Goal: Navigation & Orientation: Find specific page/section

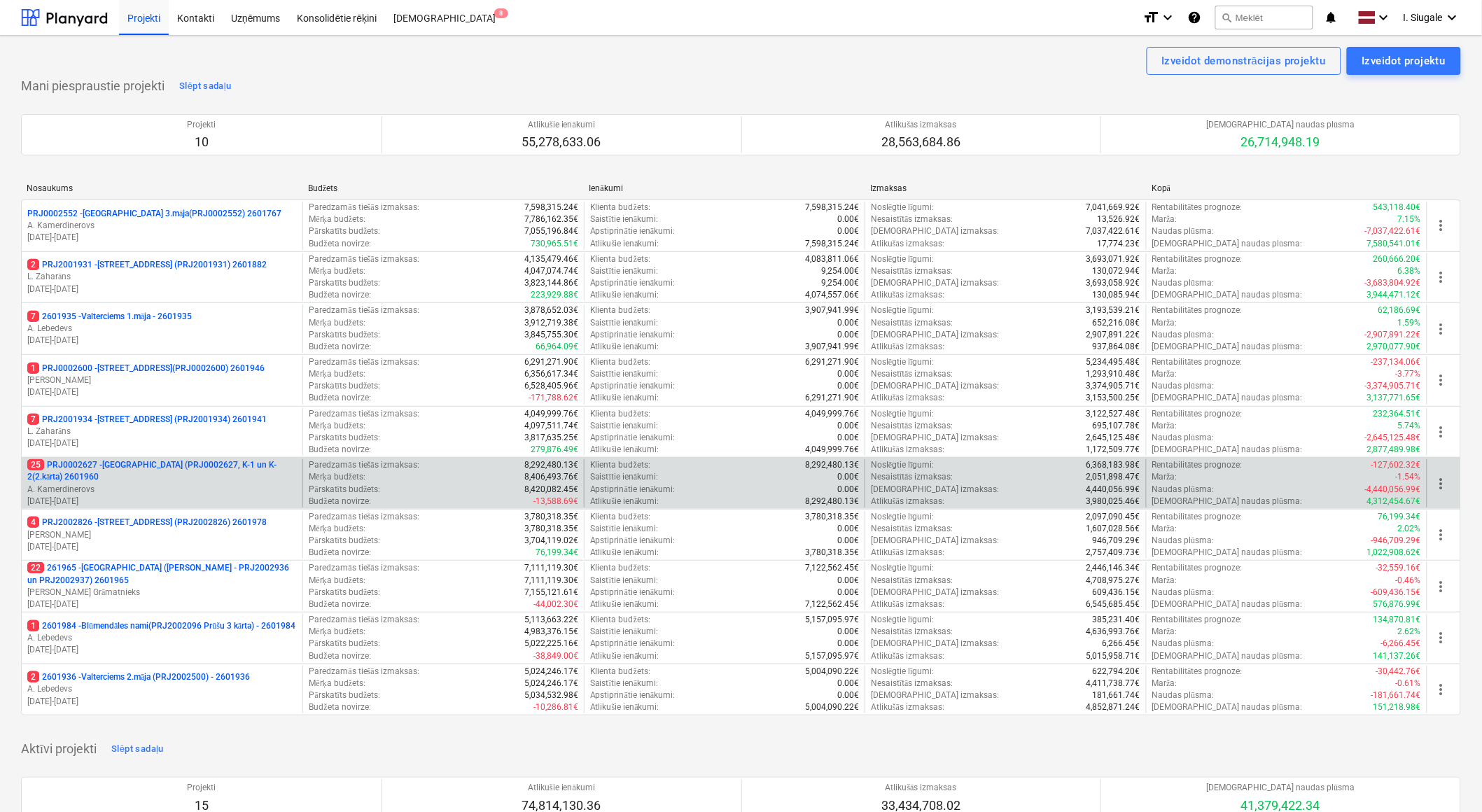
click at [144, 474] on p "25 PRJ0002627 - Tumes iela (PRJ0002627, K-1 un K-2(2.kārta) 2601960" at bounding box center [162, 471] width 270 height 24
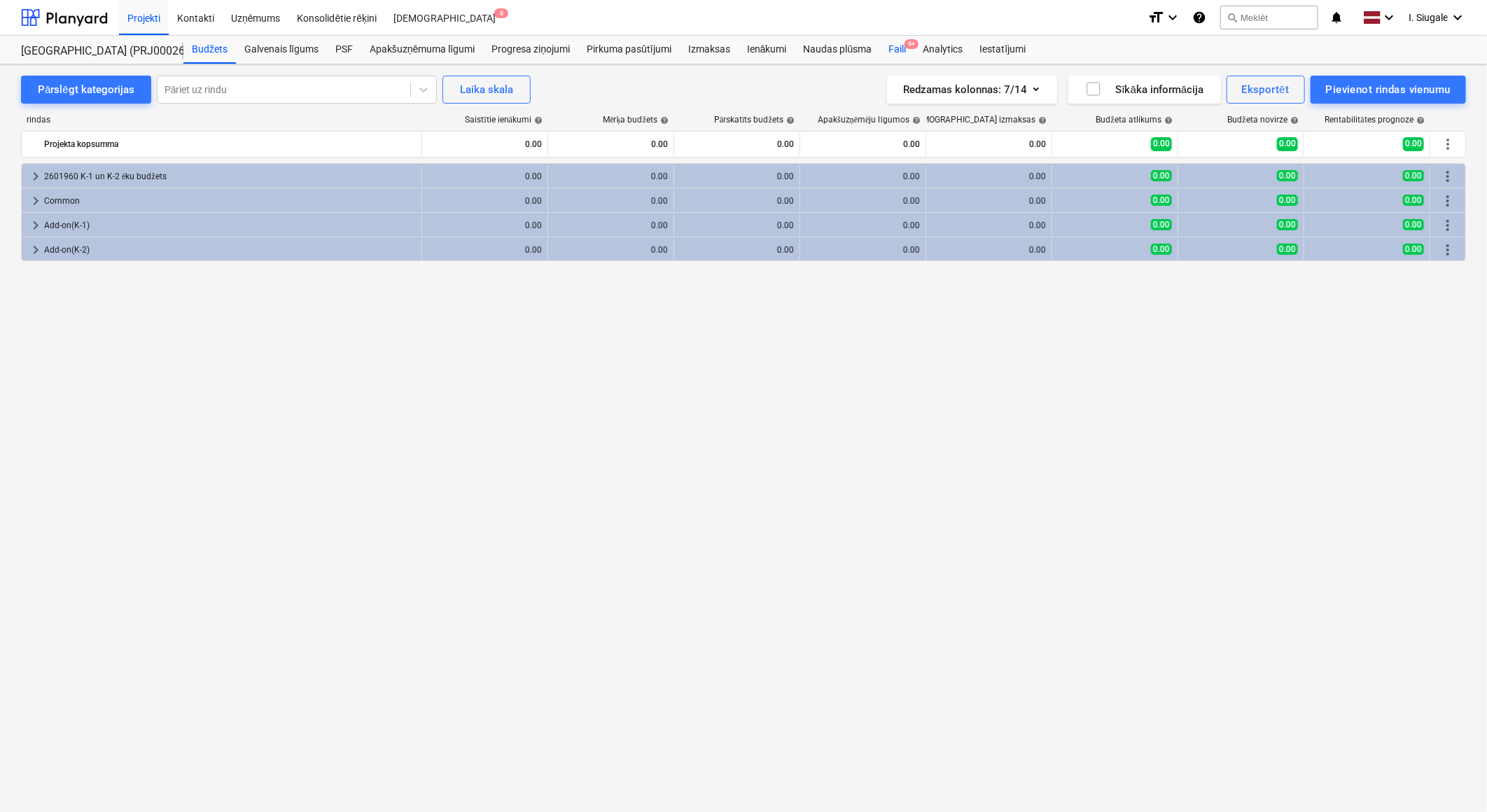
click at [899, 48] on div "Faili 9+" at bounding box center [897, 50] width 34 height 28
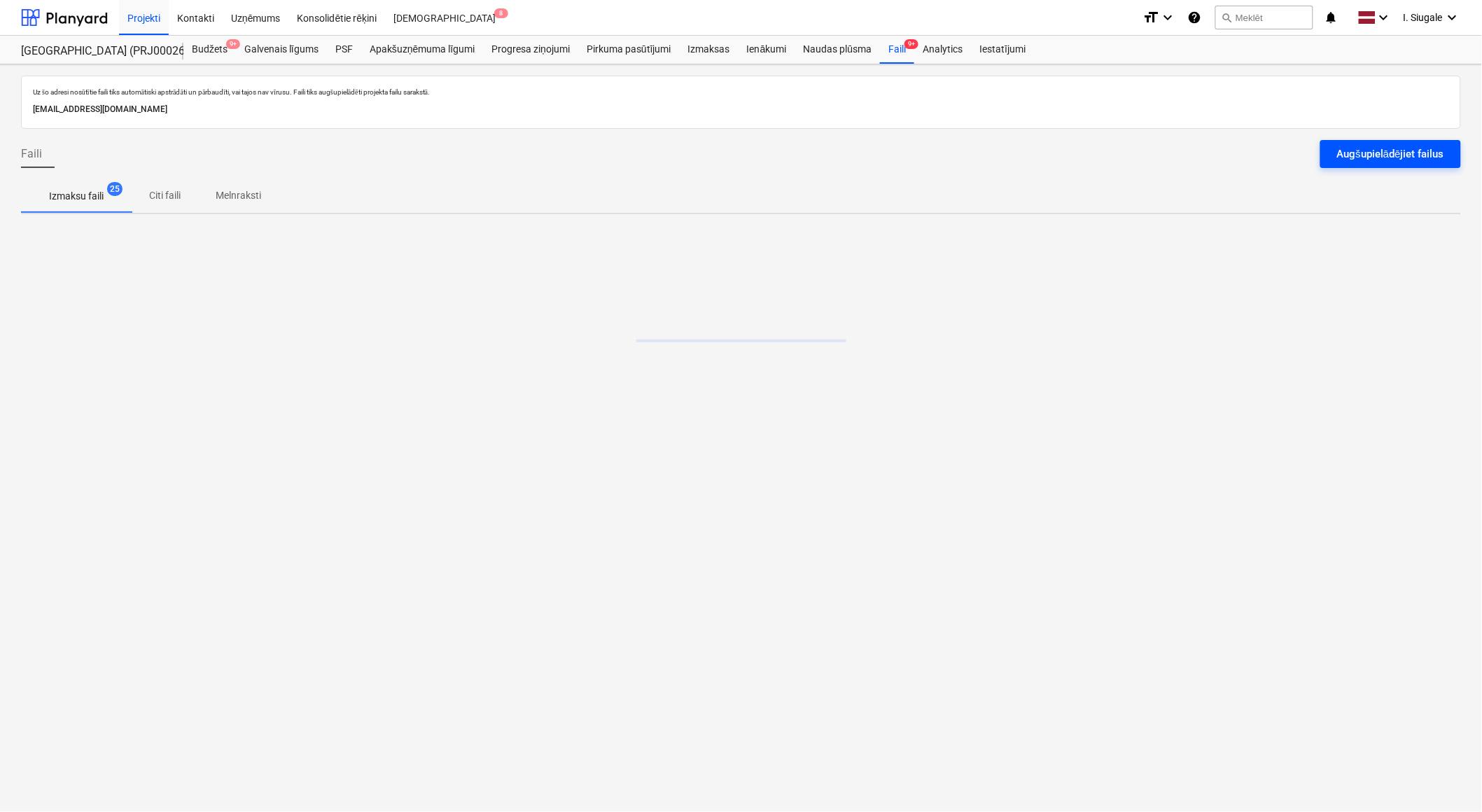
click at [1385, 149] on div "Augšupielādējiet failus" at bounding box center [1390, 154] width 107 height 19
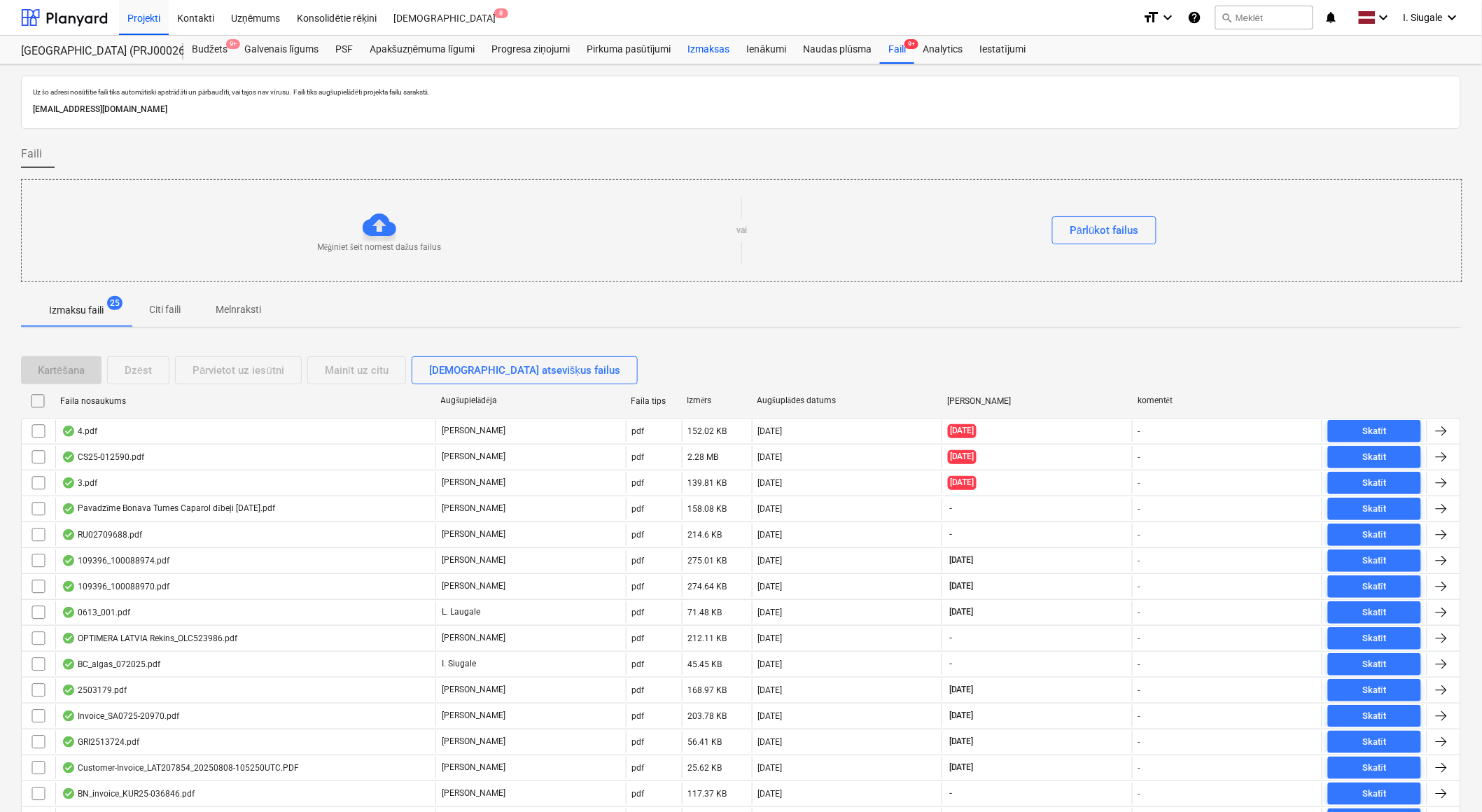
click at [712, 48] on div "Izmaksas" at bounding box center [709, 50] width 58 height 28
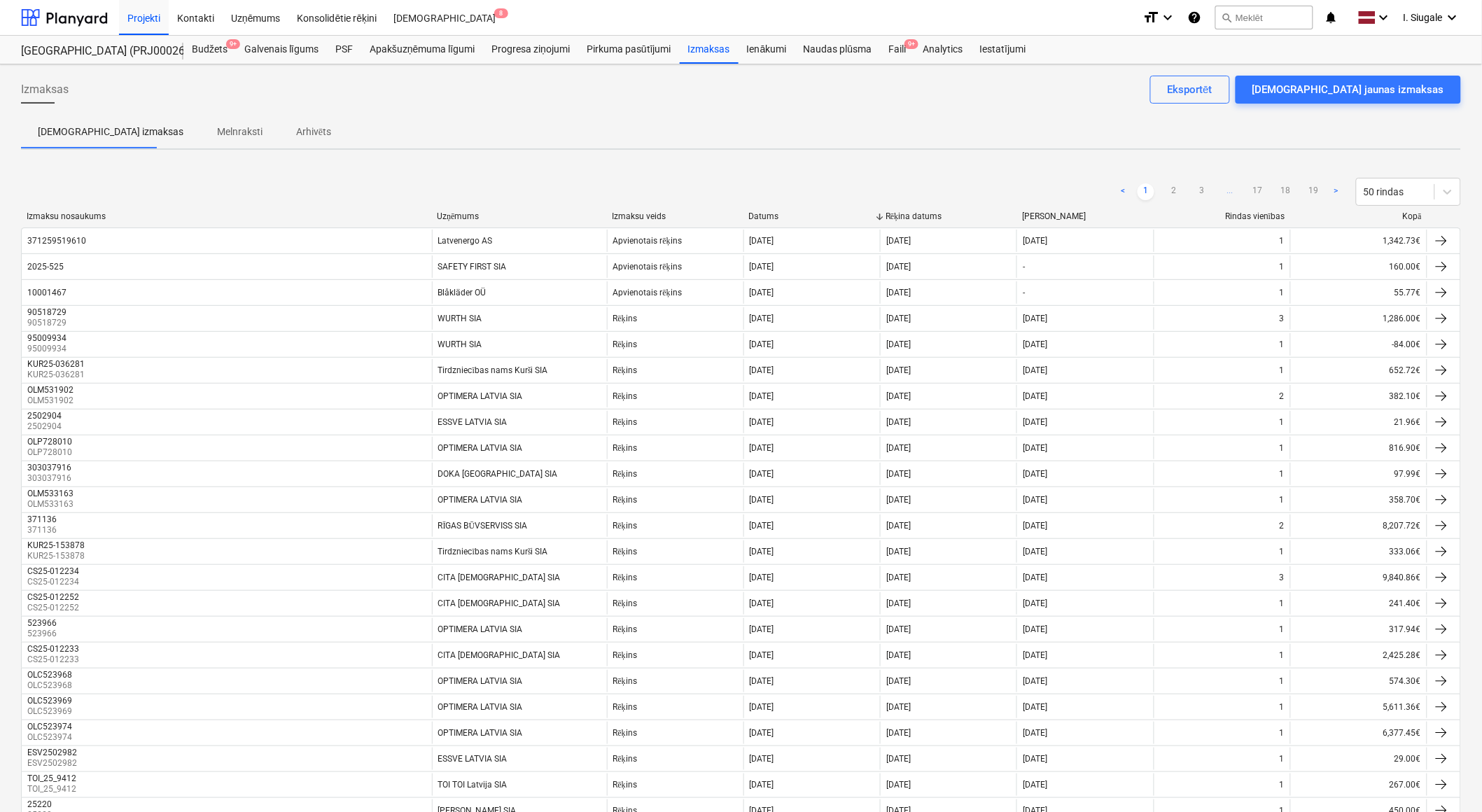
click at [1414, 216] on div "Kopā" at bounding box center [1359, 217] width 126 height 11
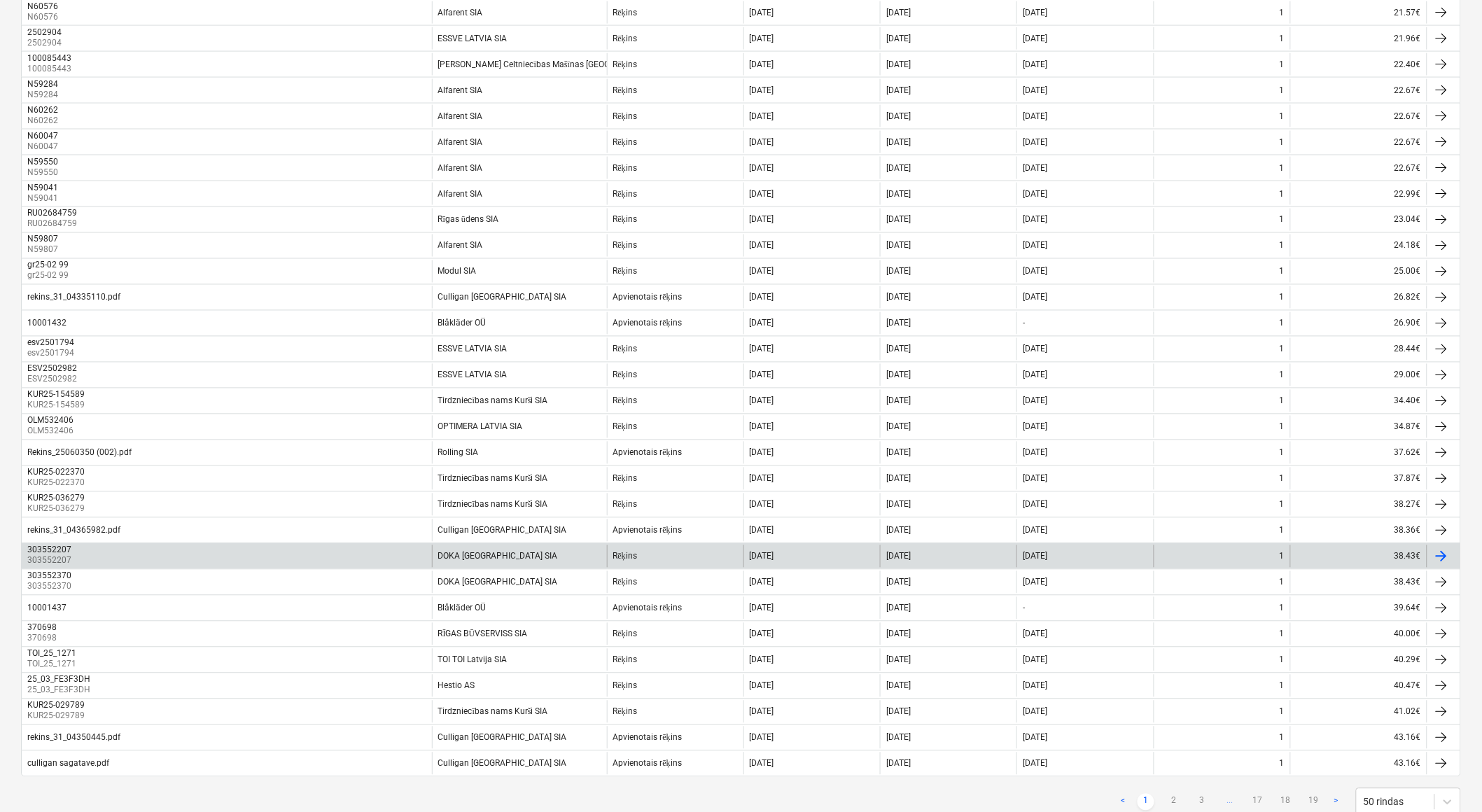
scroll to position [793, 0]
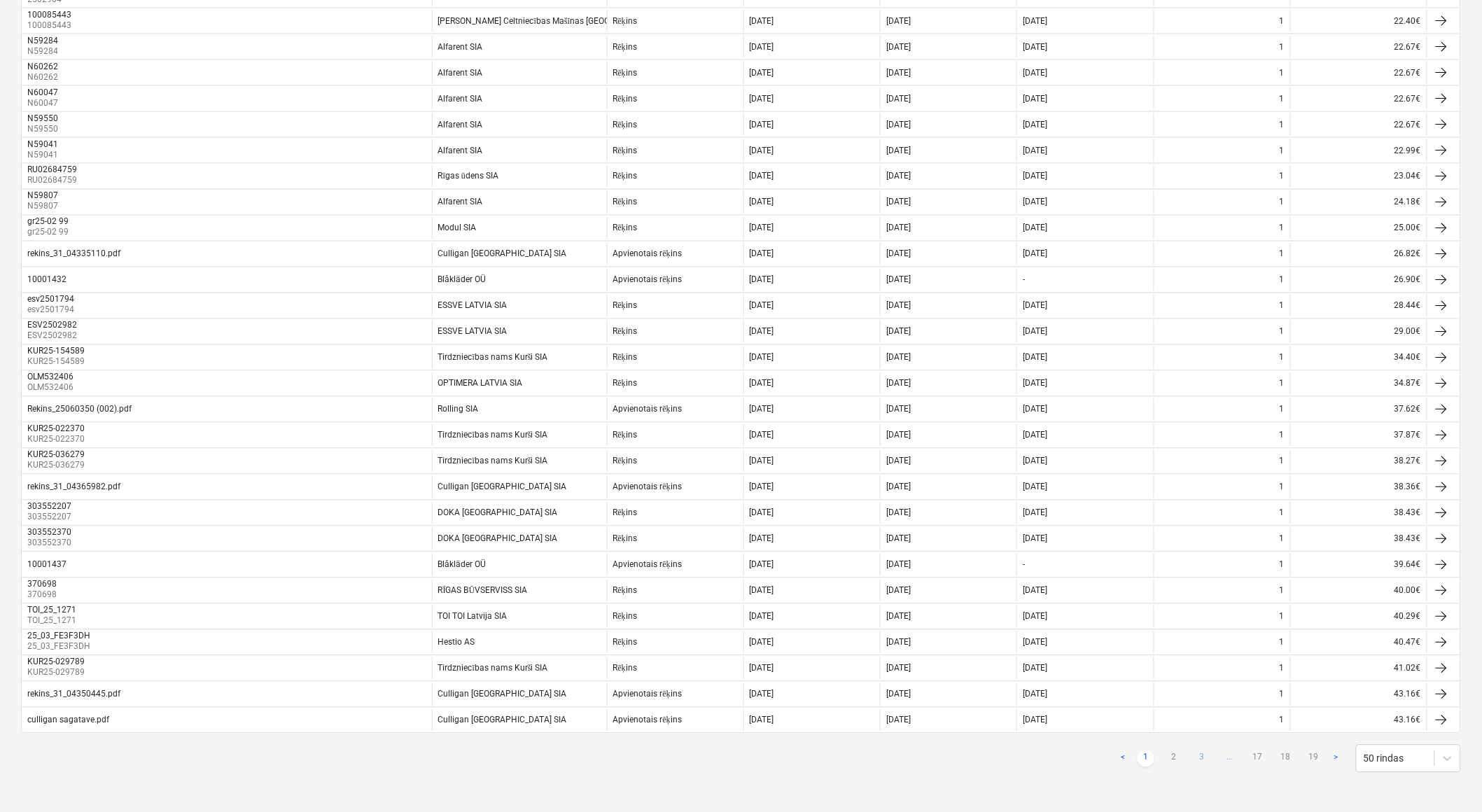
click at [1204, 759] on link "3" at bounding box center [1202, 758] width 17 height 17
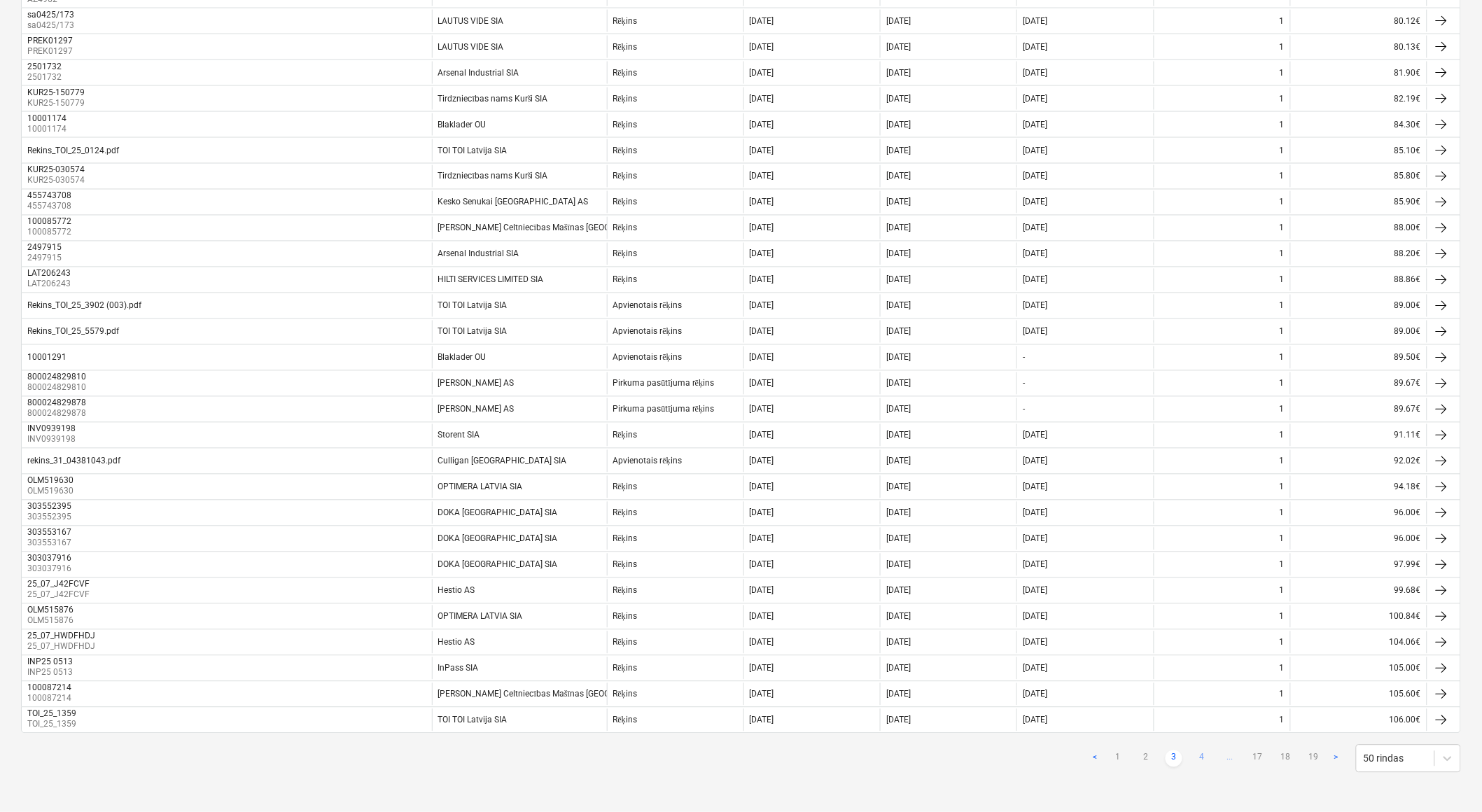
click at [1208, 760] on link "4" at bounding box center [1202, 758] width 17 height 17
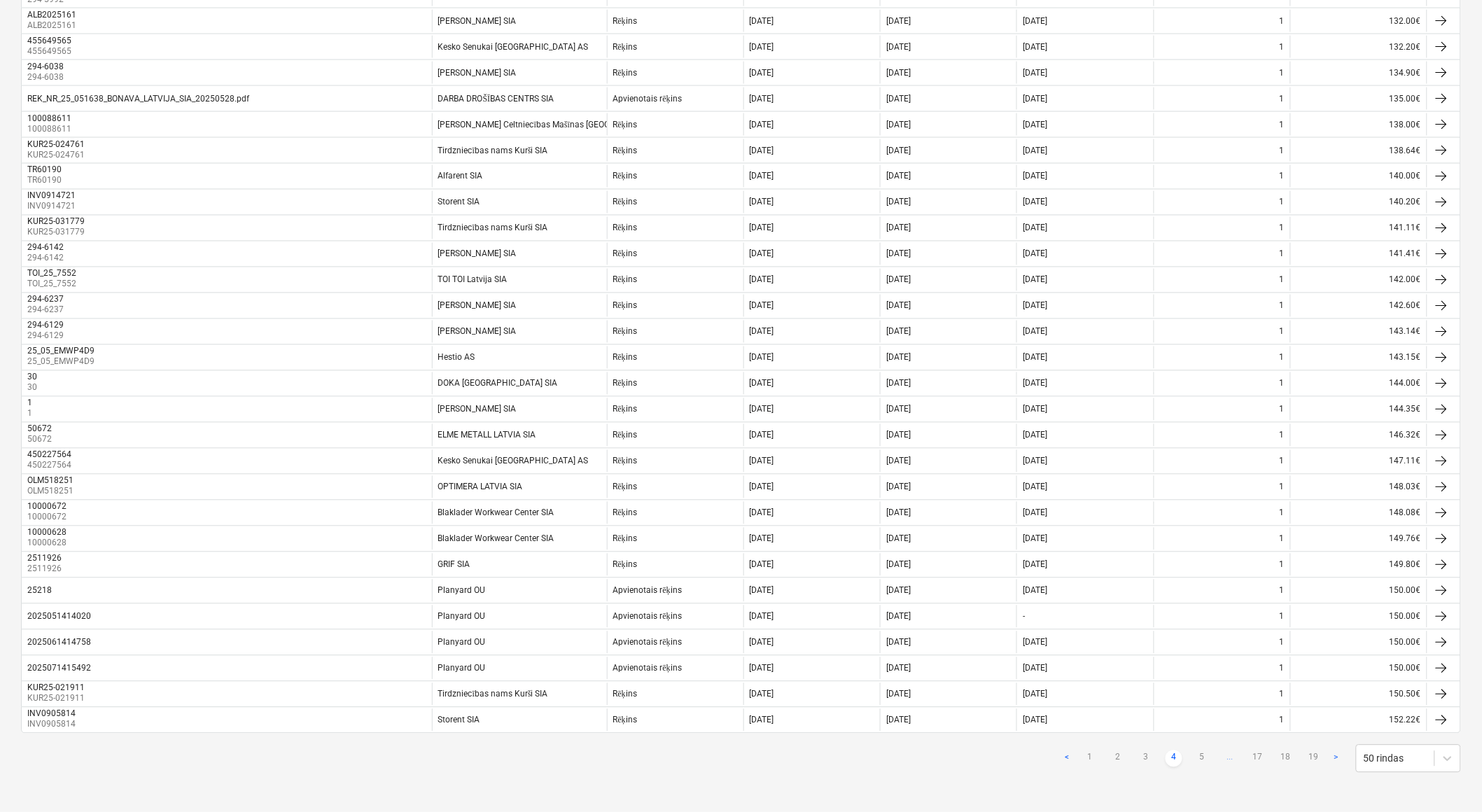
click at [1208, 760] on link "5" at bounding box center [1202, 758] width 17 height 17
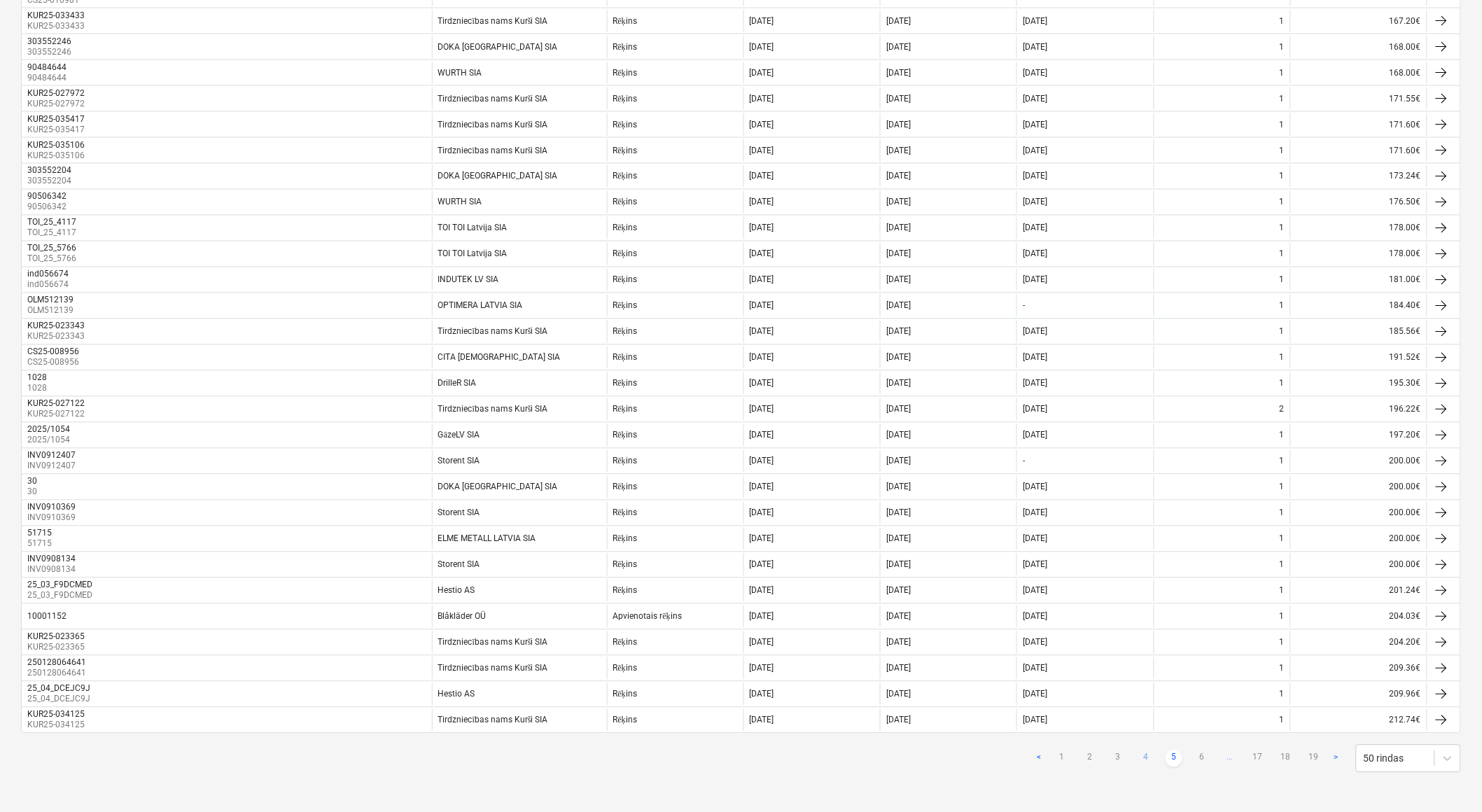
click at [1208, 760] on link "6" at bounding box center [1202, 758] width 17 height 17
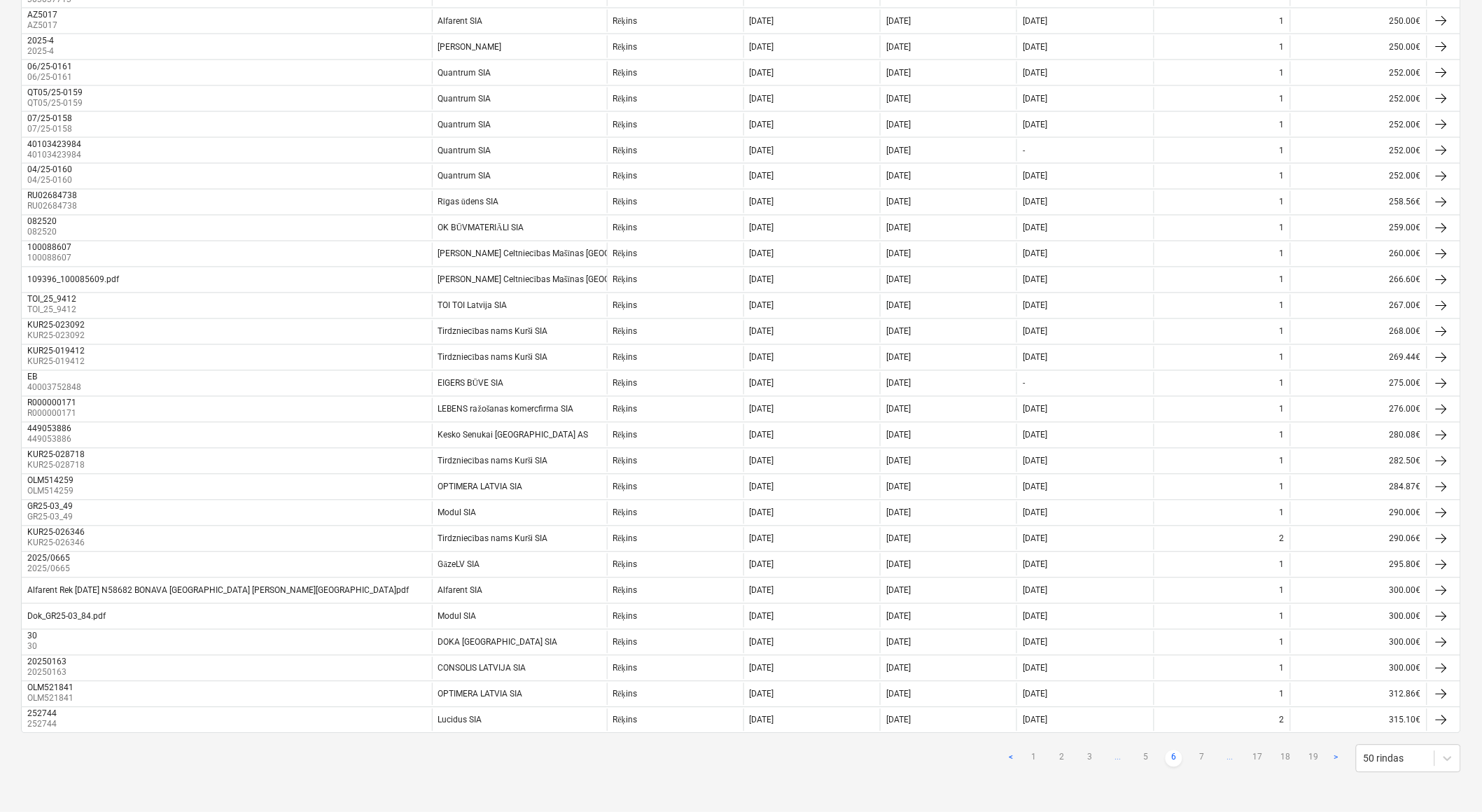
click at [1208, 760] on link "7" at bounding box center [1202, 758] width 17 height 17
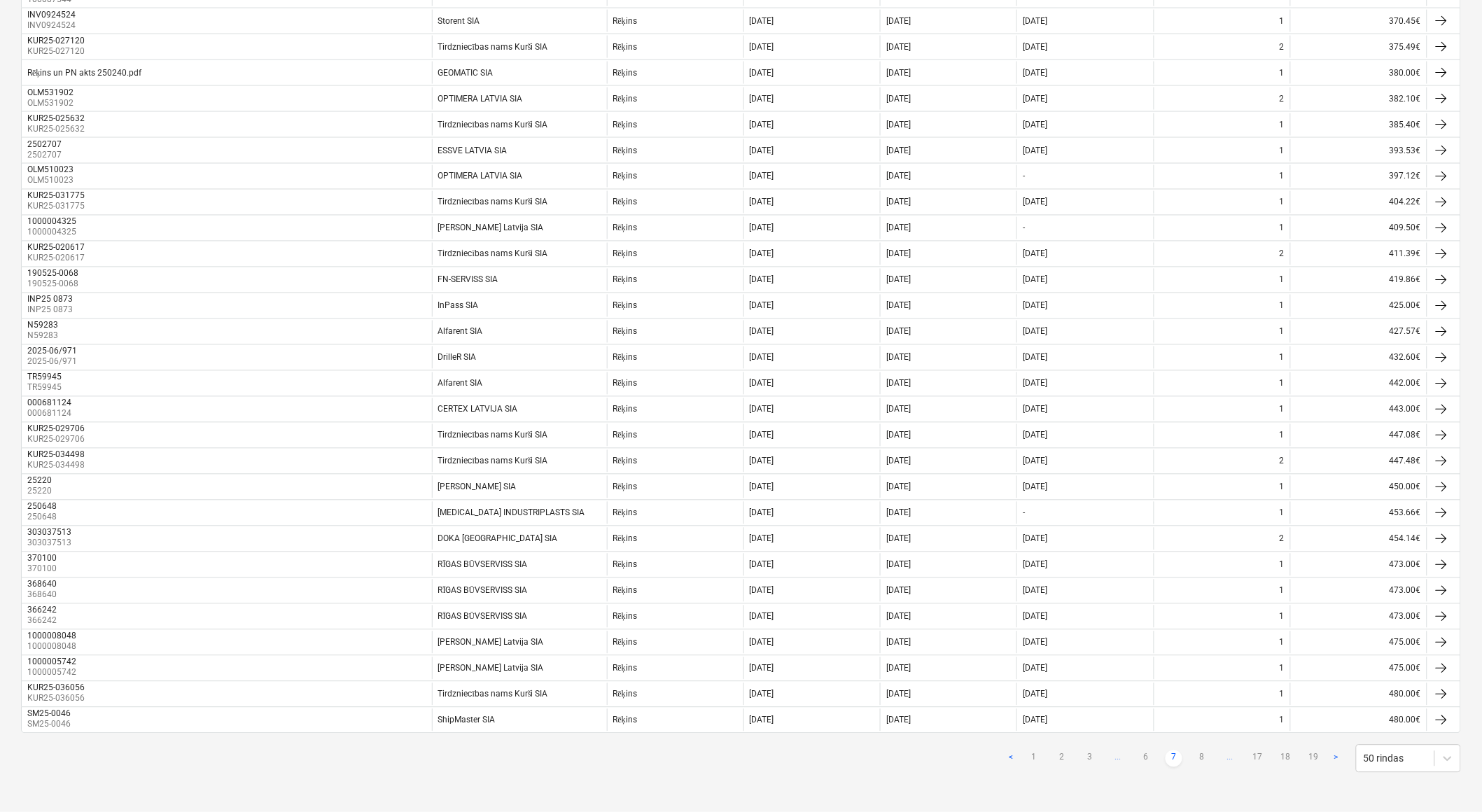
click at [1208, 760] on link "8" at bounding box center [1202, 758] width 17 height 17
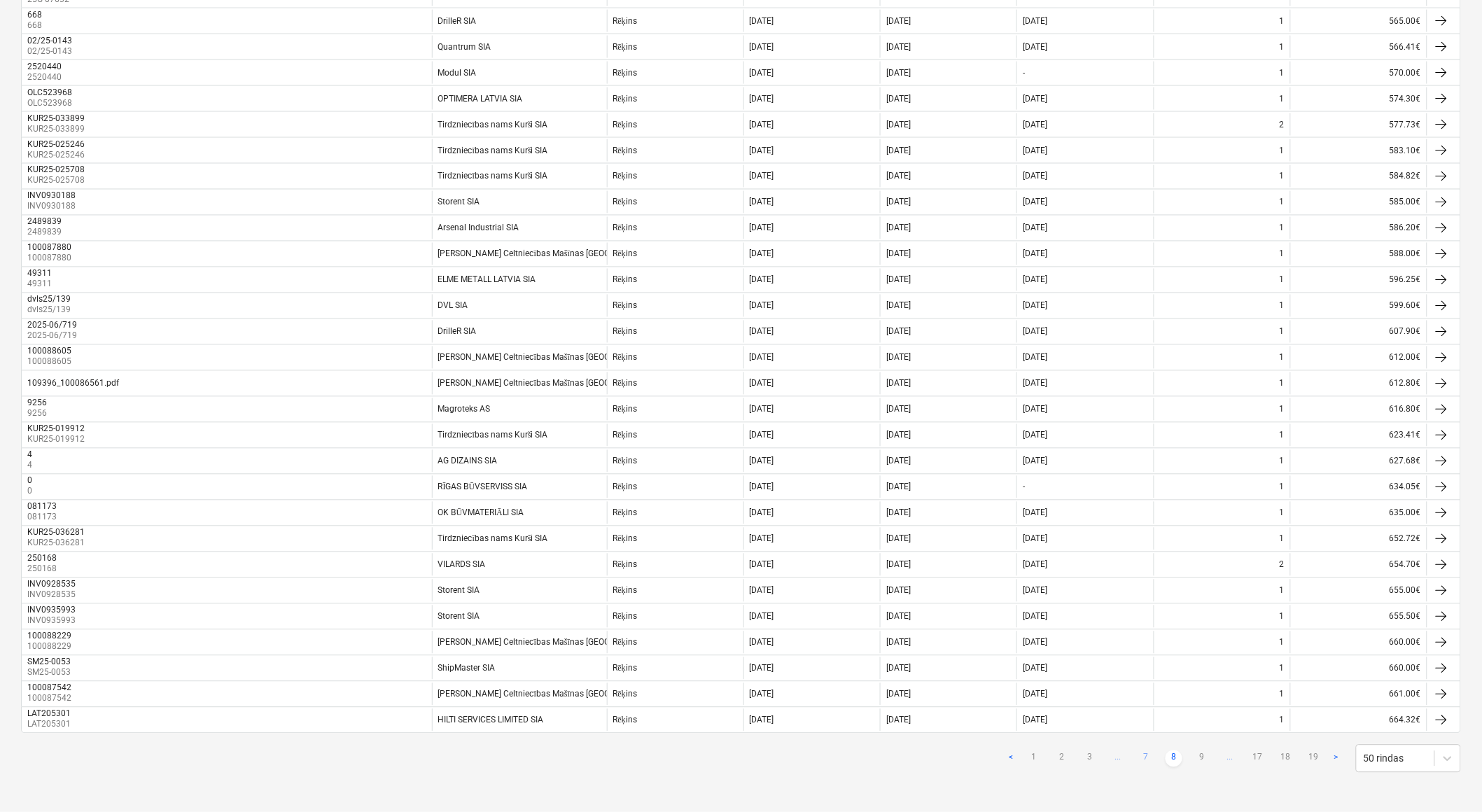
click at [1153, 761] on link "7" at bounding box center [1146, 758] width 17 height 17
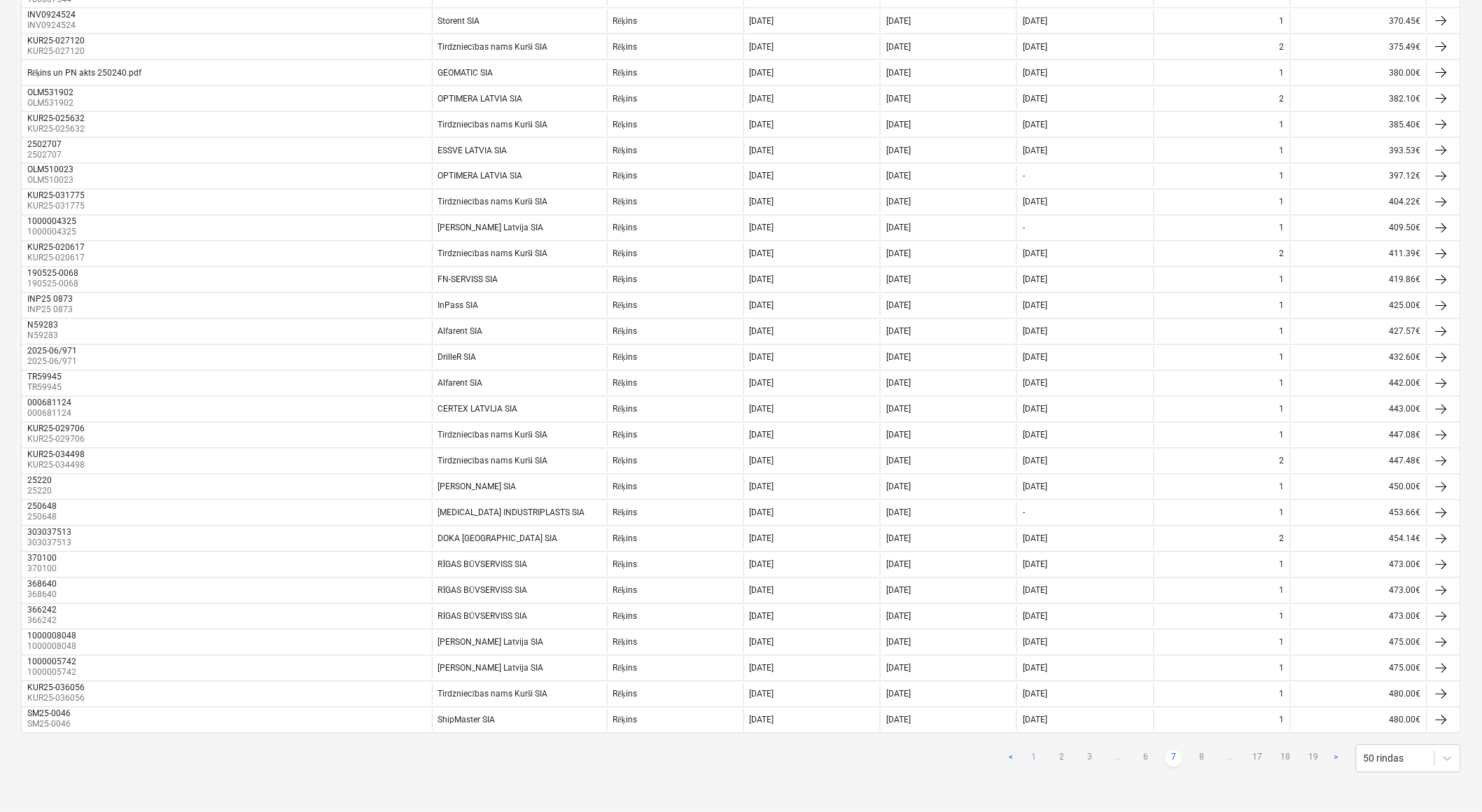
click at [1034, 760] on link "1" at bounding box center [1033, 758] width 17 height 17
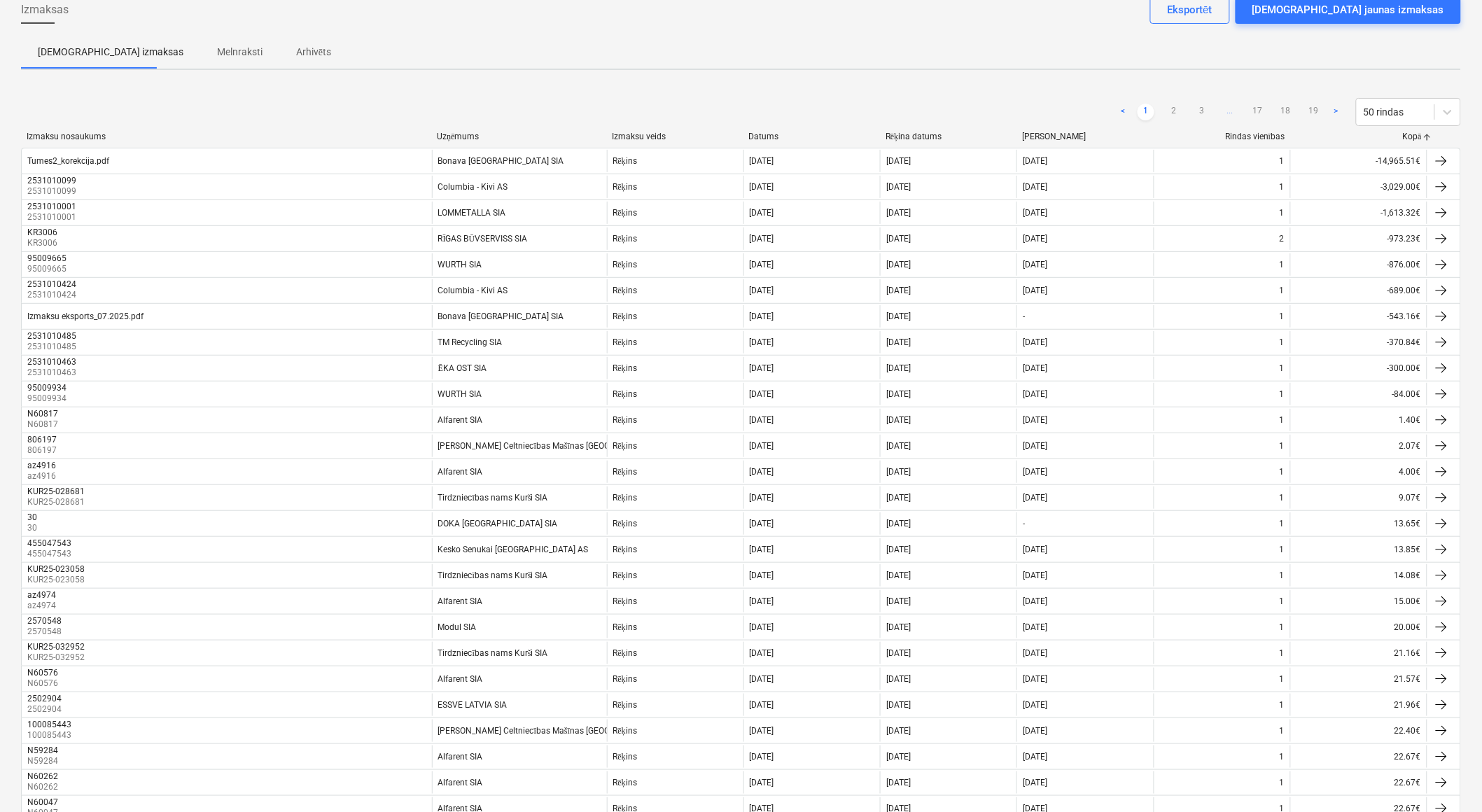
scroll to position [0, 0]
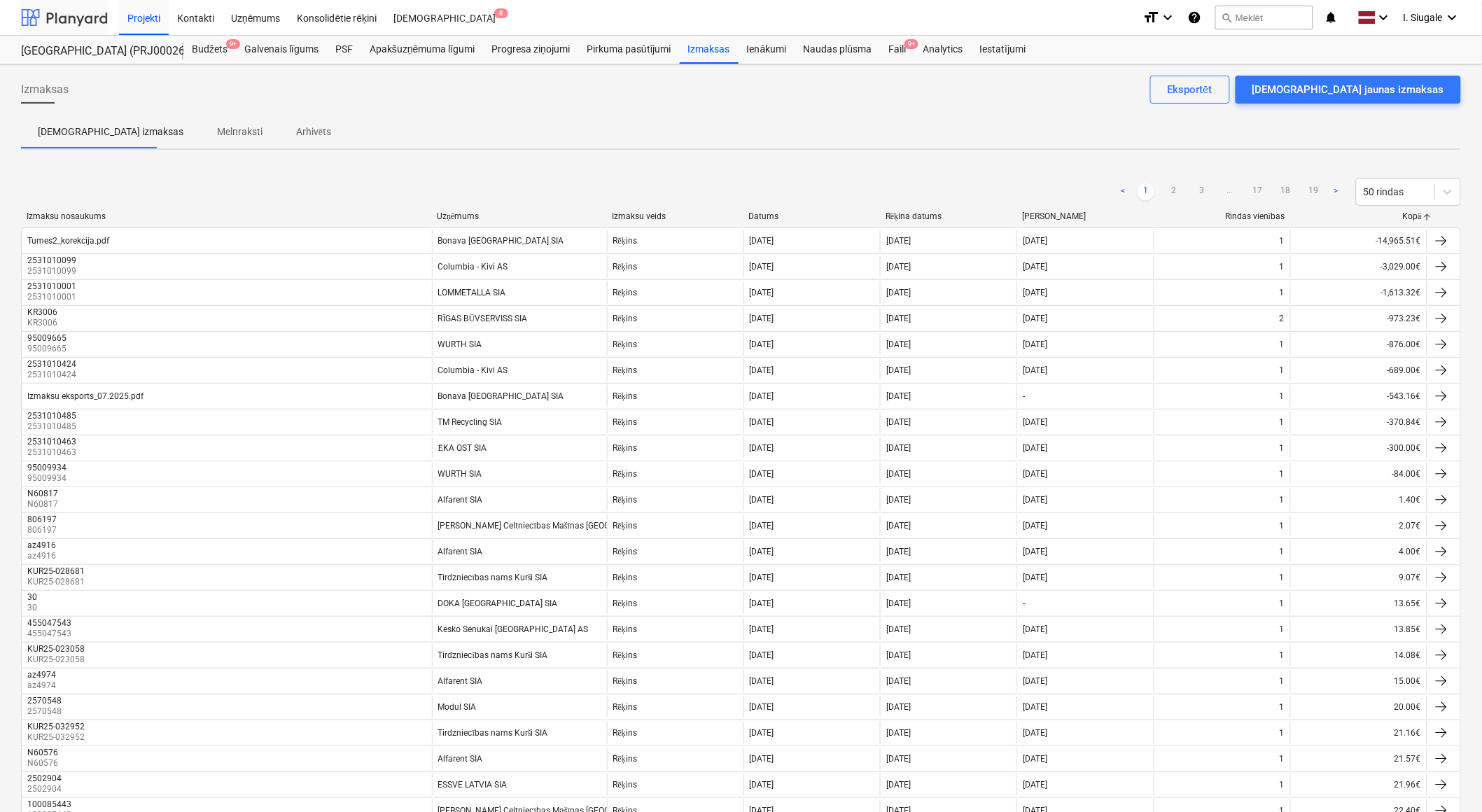
click at [73, 21] on div at bounding box center [65, 18] width 87 height 35
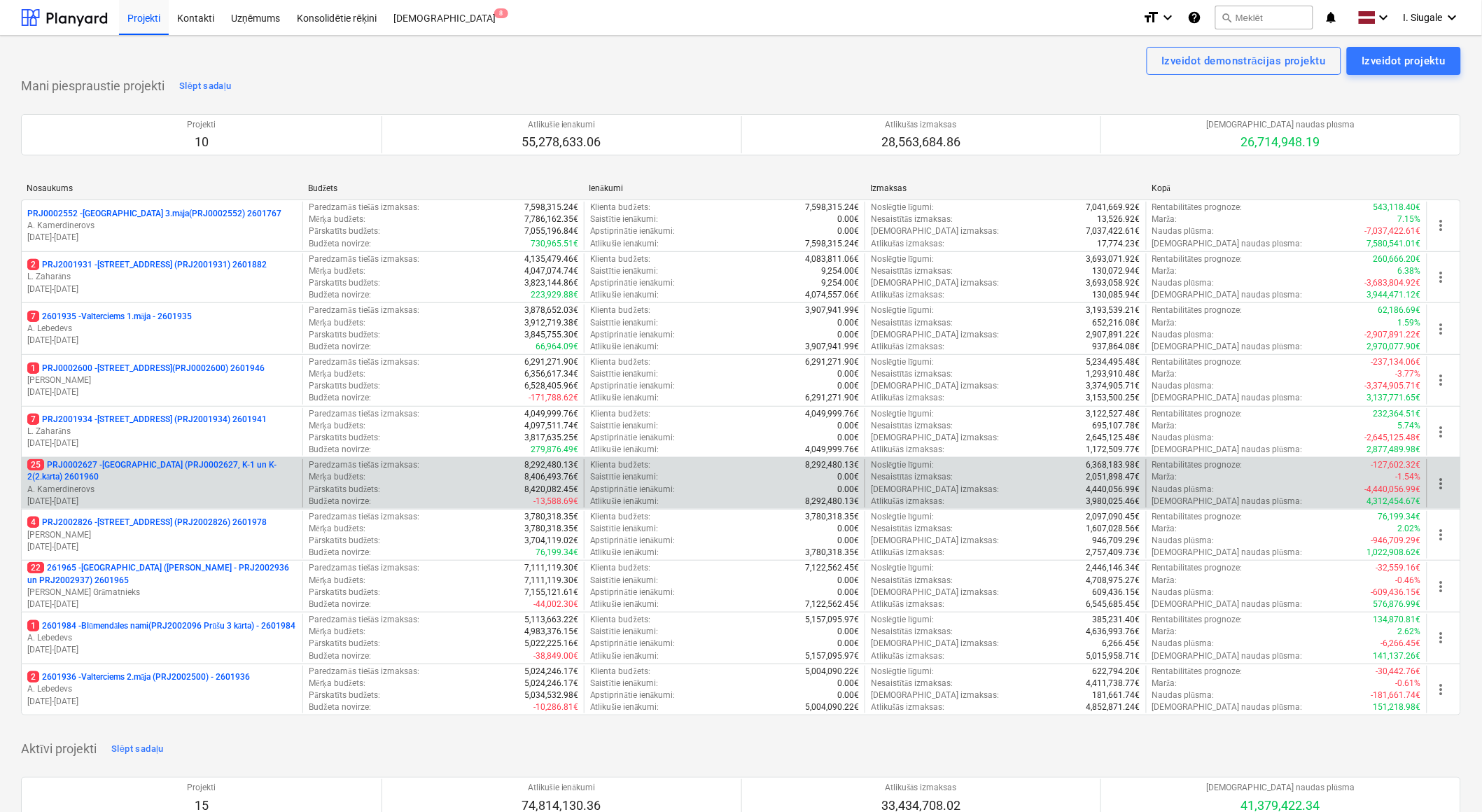
click at [175, 472] on p "25 PRJ0002627 - Tumes iela (PRJ0002627, K-1 un K-2(2.kārta) 2601960" at bounding box center [162, 471] width 270 height 24
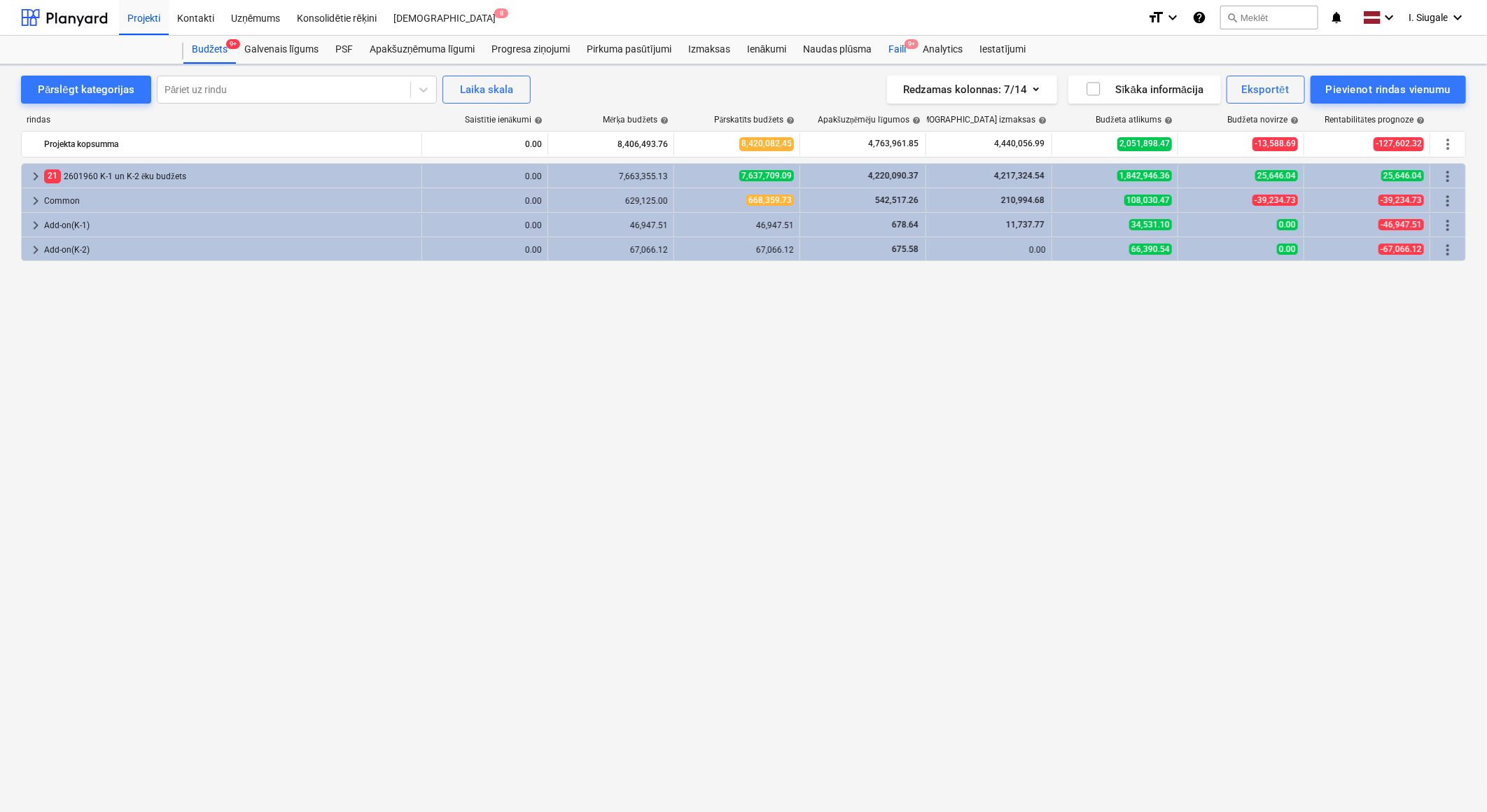
click at [900, 46] on div "Faili 9+" at bounding box center [897, 50] width 34 height 28
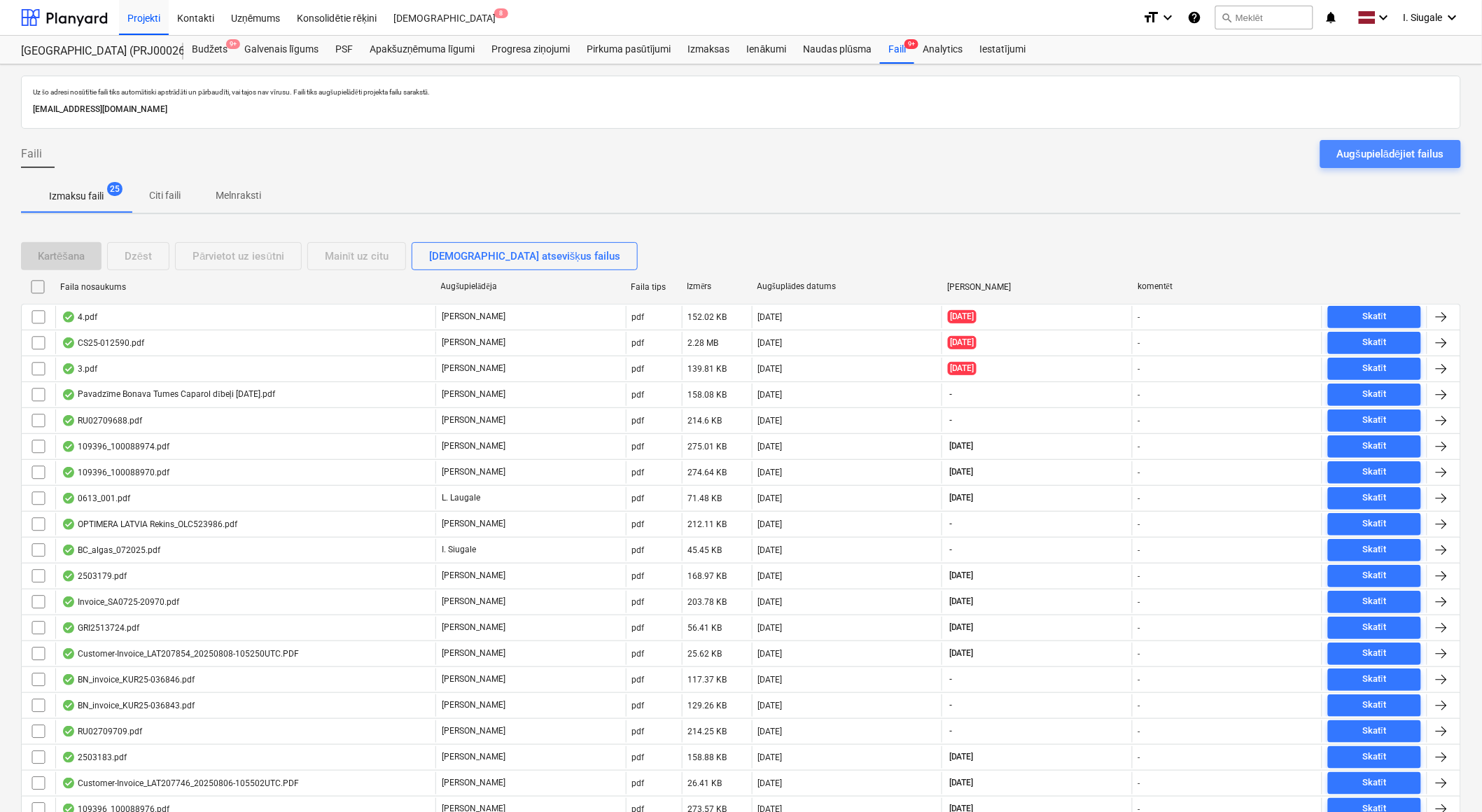
click at [1409, 151] on div "Augšupielādējiet failus" at bounding box center [1390, 154] width 107 height 19
